Goal: Check status: Check status

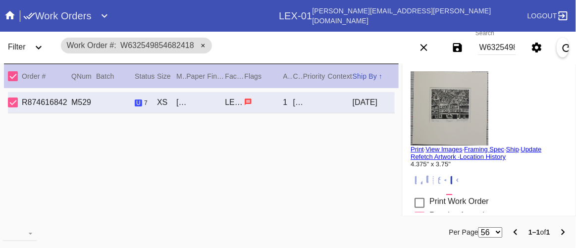
scroll to position [157, 0]
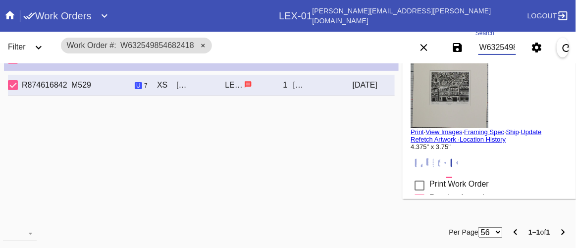
click at [505, 51] on input "W632549854682418" at bounding box center [497, 47] width 38 height 15
drag, startPoint x: 505, startPoint y: 51, endPoint x: 345, endPoint y: 47, distance: 160.0
click at [345, 47] on md-chips-wrap "Work Order # W632549854682418" at bounding box center [223, 46] width 328 height 24
click at [473, 46] on div "Save filters to NEW SAVED FILTER All Active Holiday All Retail Stores (Gift & G…" at bounding box center [458, 48] width 34 height 28
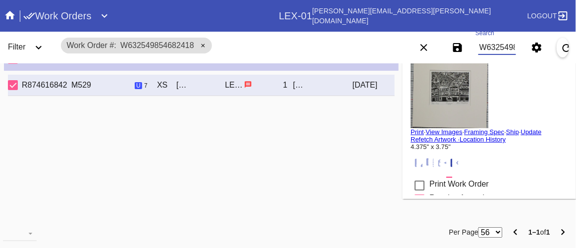
click at [480, 46] on input "W632549854682418" at bounding box center [497, 47] width 38 height 15
type input "W842919638088396"
